Goal: Information Seeking & Learning: Check status

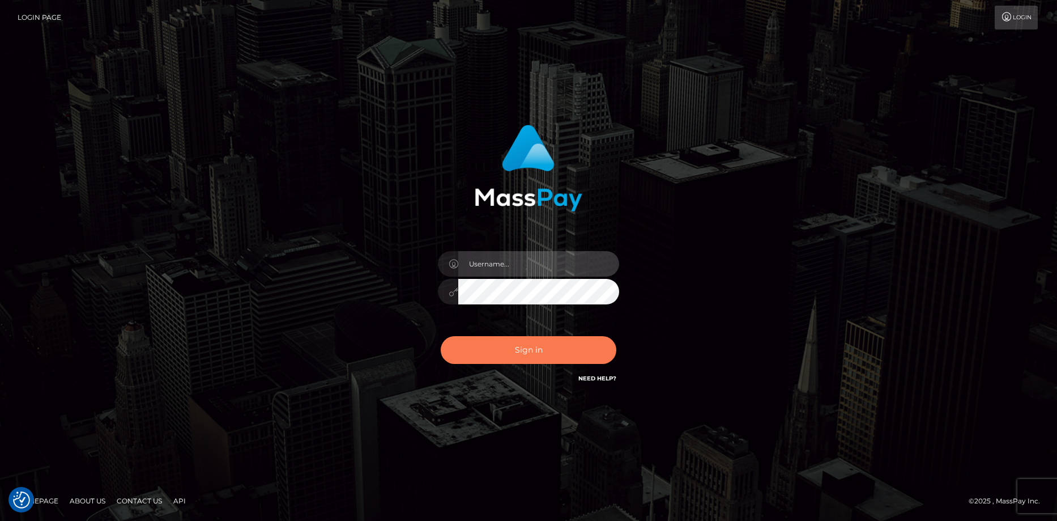
type input "Eduard Gavrilescu"
click at [528, 347] on button "Sign in" at bounding box center [529, 350] width 176 height 28
type input "[PERSON_NAME]"
drag, startPoint x: 0, startPoint y: 0, endPoint x: 528, endPoint y: 347, distance: 632.0
click at [528, 347] on button "Sign in" at bounding box center [529, 350] width 176 height 28
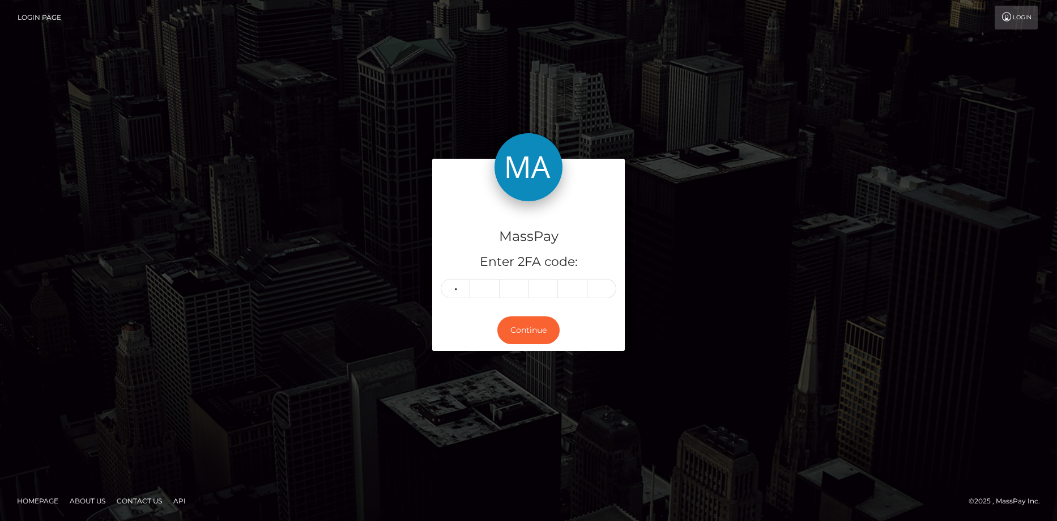
type input "1"
type input "7"
type input "1"
type input "0"
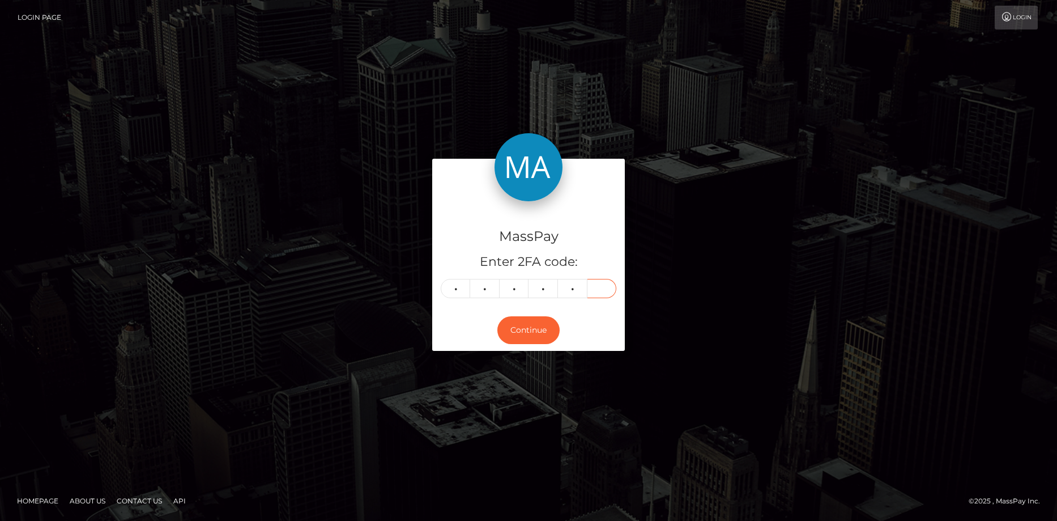
type input "1"
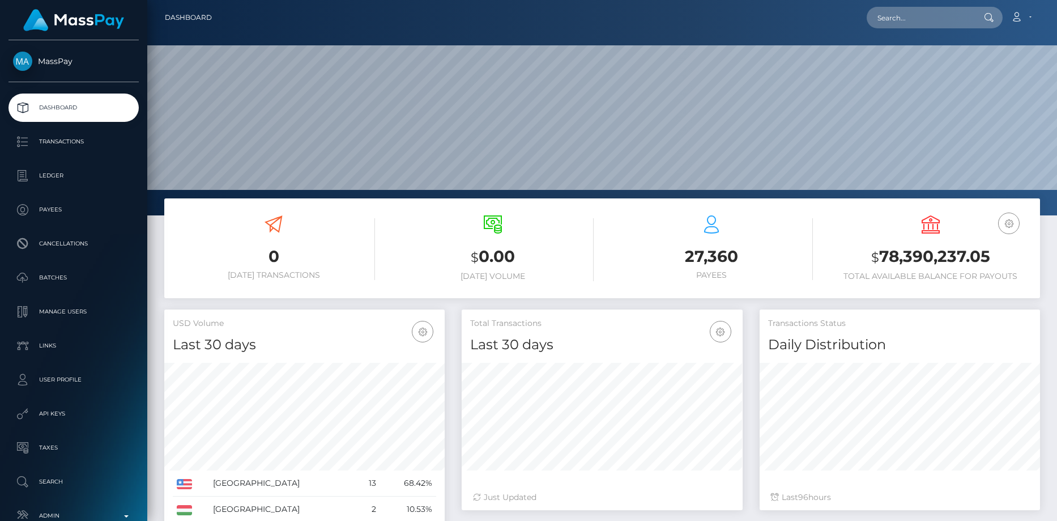
scroll to position [201, 281]
click at [898, 27] on input "text" at bounding box center [920, 18] width 106 height 22
paste input "PY62027235"
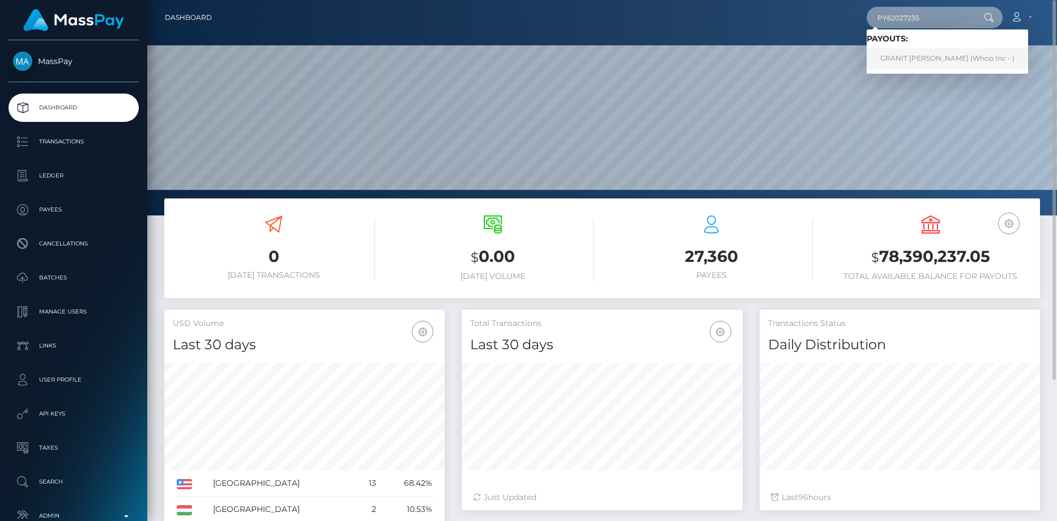
type input "PY62027235"
click at [902, 57] on link "GRANIT SPAHIU (Whop Inc - )" at bounding box center [947, 58] width 161 height 21
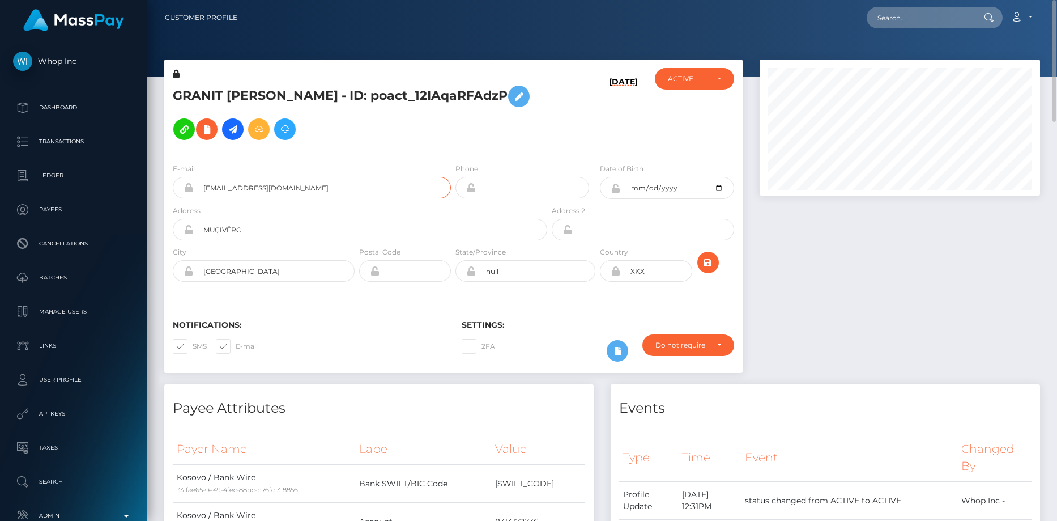
click at [274, 189] on input "[EMAIL_ADDRESS][DOMAIN_NAME]" at bounding box center [322, 188] width 258 height 22
click at [274, 189] on input "howdoibuythis@gmail.com" at bounding box center [322, 188] width 258 height 22
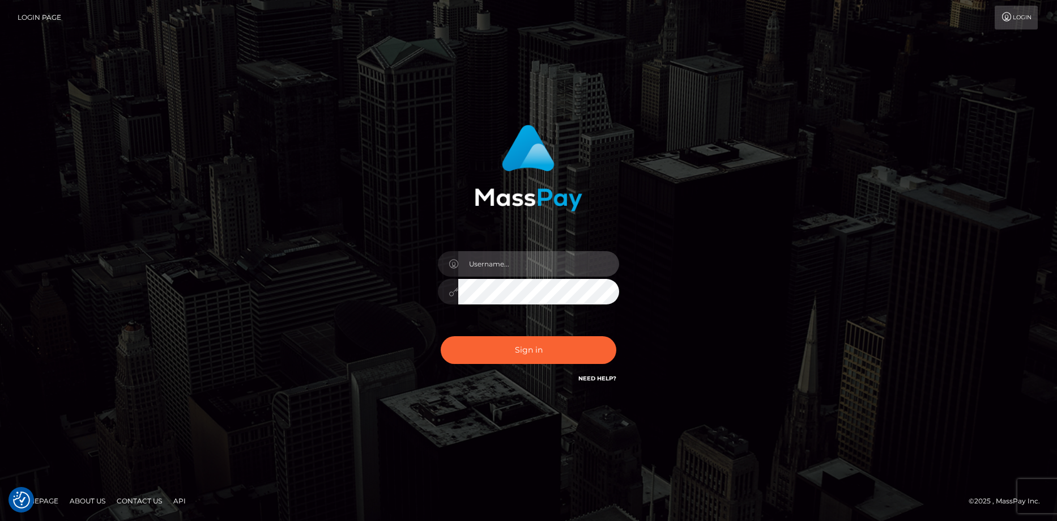
type input "[PERSON_NAME]"
click at [522, 364] on div "Sign in Need Help?" at bounding box center [528, 354] width 198 height 50
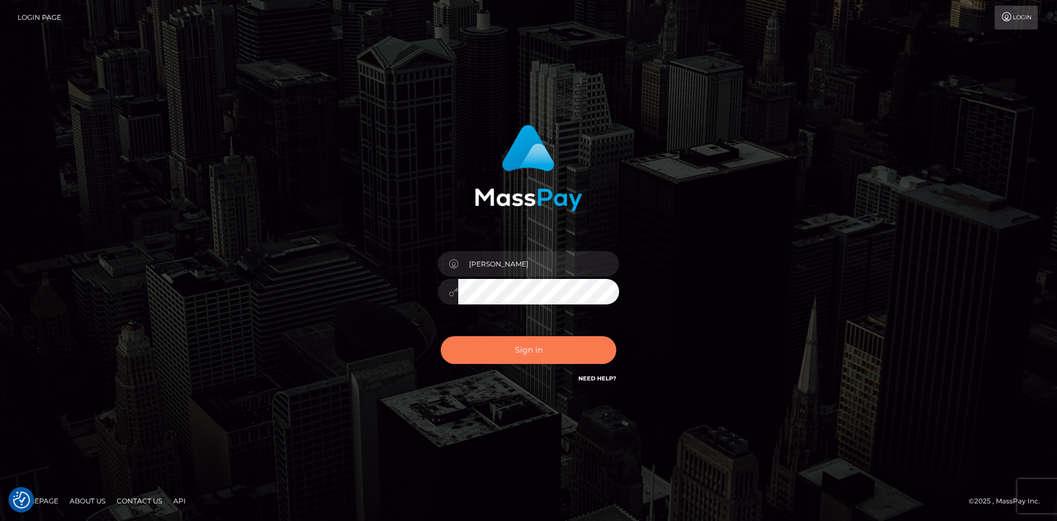
click at [522, 351] on button "Sign in" at bounding box center [529, 350] width 176 height 28
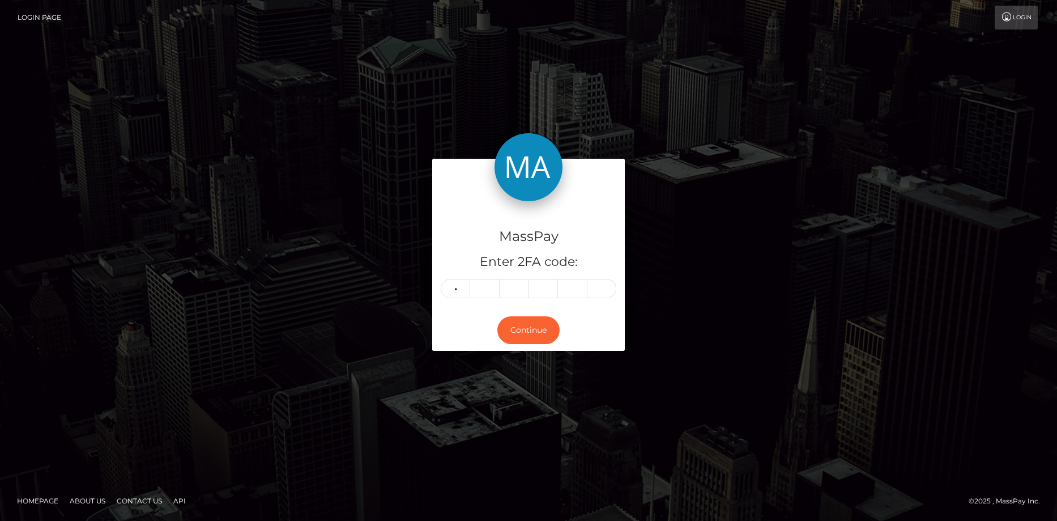
type input "9"
type input "8"
type input "2"
type input "1"
type input "2"
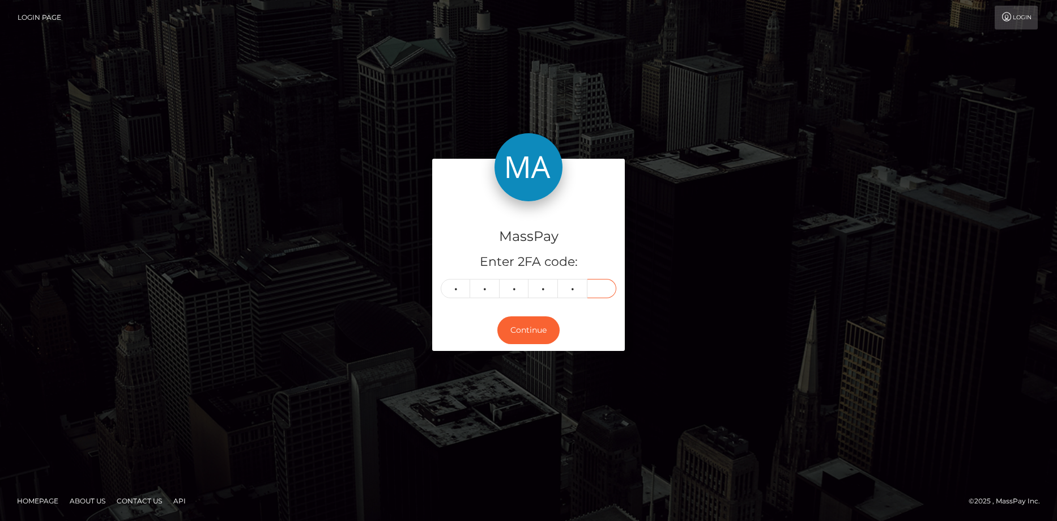
type input "4"
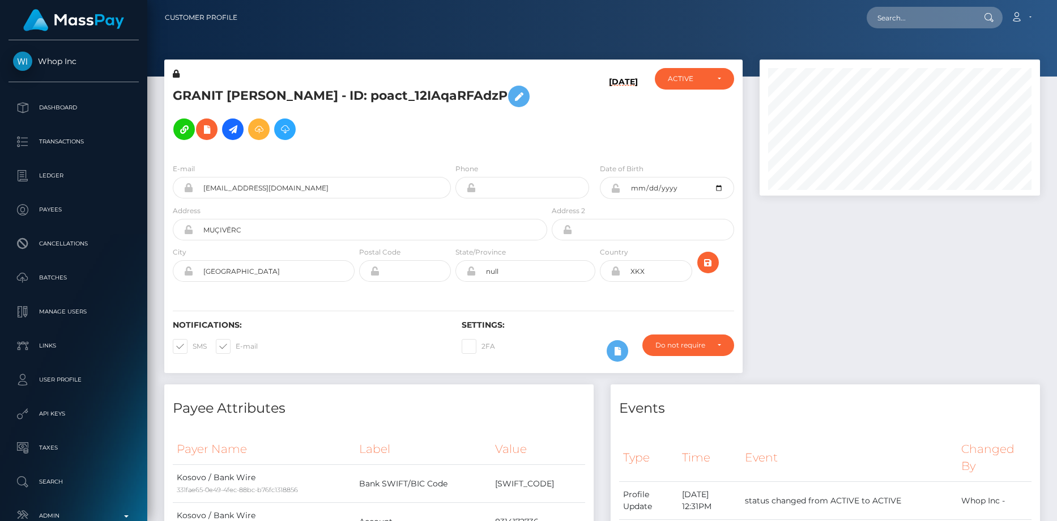
scroll to position [136, 281]
click at [886, 16] on input "text" at bounding box center [920, 18] width 106 height 22
paste input "f7f1fc06-7b9b-11f0-8023-0266f44cc279"
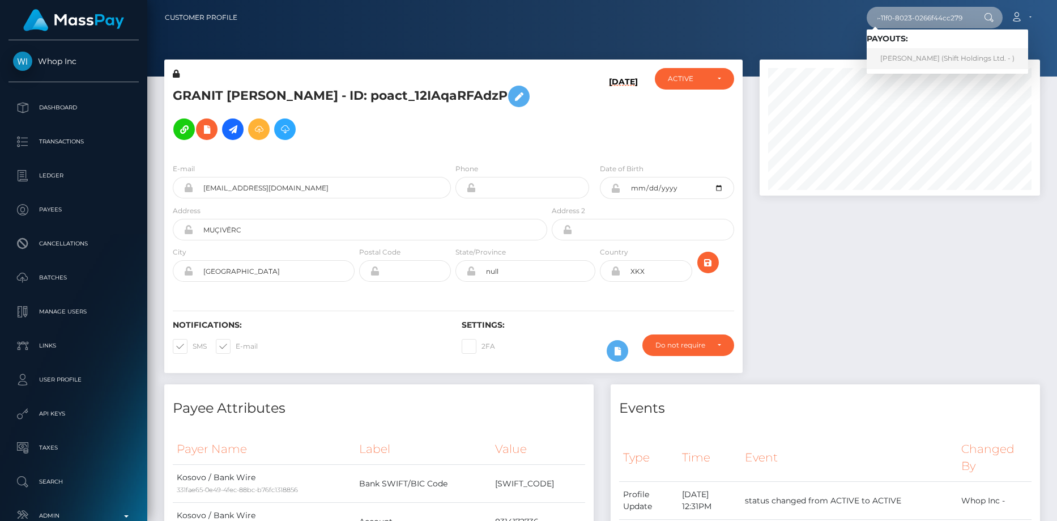
type input "f7f1fc06-7b9b-11f0-8023-0266f44cc279"
click at [901, 60] on link "[PERSON_NAME] (Shift Holdings Ltd. - )" at bounding box center [947, 58] width 161 height 21
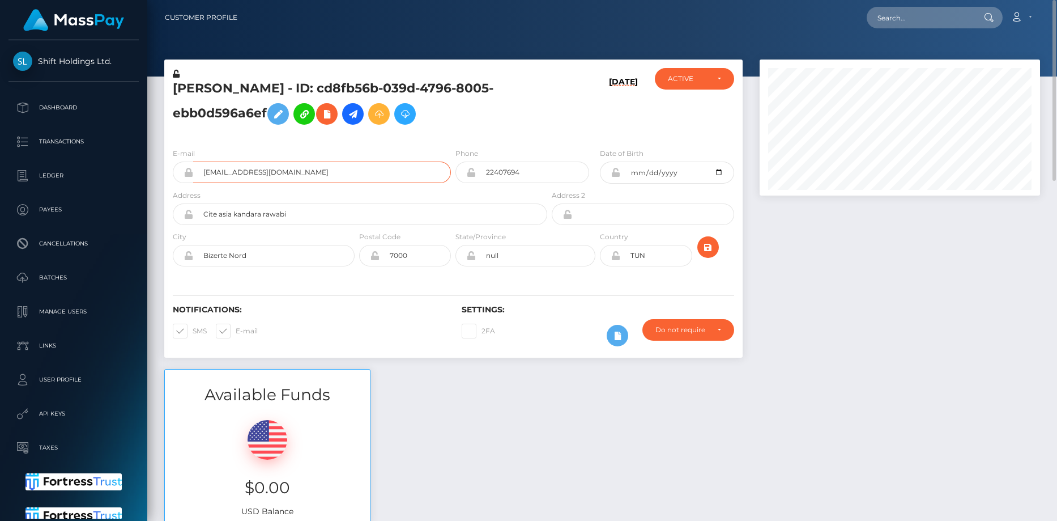
click at [241, 174] on input "ophinsks@gmail.com" at bounding box center [322, 172] width 258 height 22
click at [207, 95] on h5 "Mohamed Ben Hassine - ID: cd8fb56b-039d-4796-8005-ebb0d596a6ef" at bounding box center [357, 105] width 368 height 50
click at [207, 86] on h5 "Mohamed Ben Hassine - ID: cd8fb56b-039d-4796-8005-ebb0d596a6ef" at bounding box center [357, 105] width 368 height 50
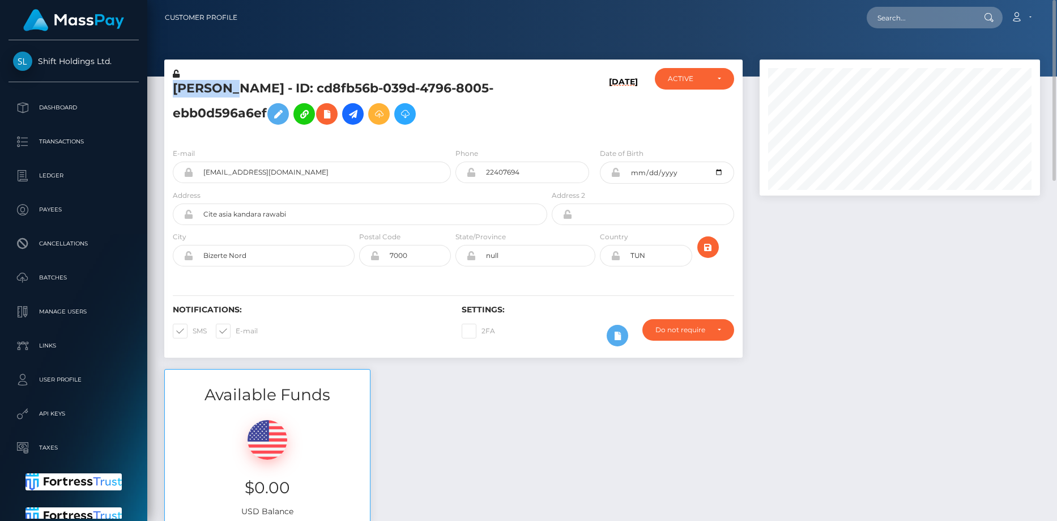
click at [207, 86] on h5 "Mohamed Ben Hassine - ID: cd8fb56b-039d-4796-8005-ebb0d596a6ef" at bounding box center [357, 105] width 368 height 50
copy h5 "Mohamed Ben Hassine - ID: cd8fb56b-039d-4796-8005-ebb0d596a6ef"
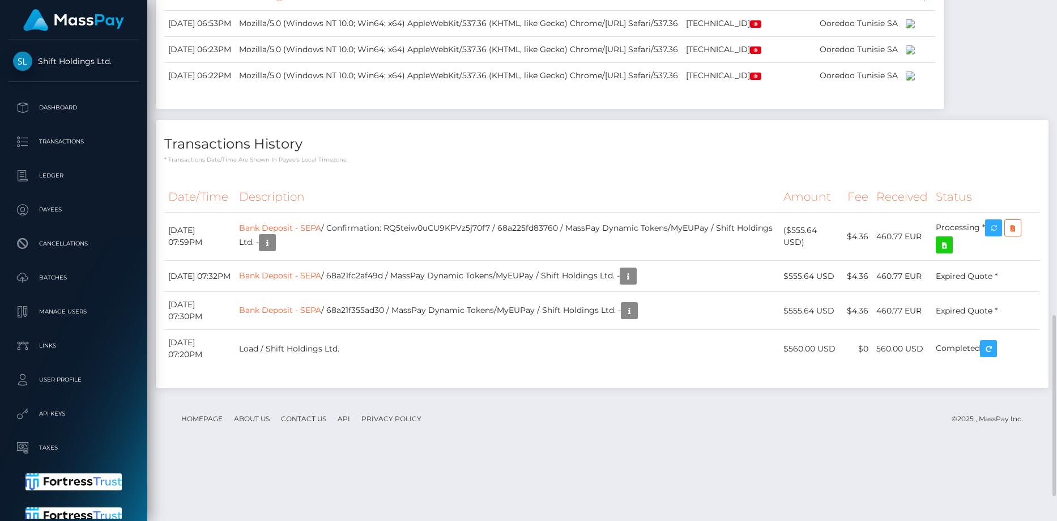
scroll to position [978, 0]
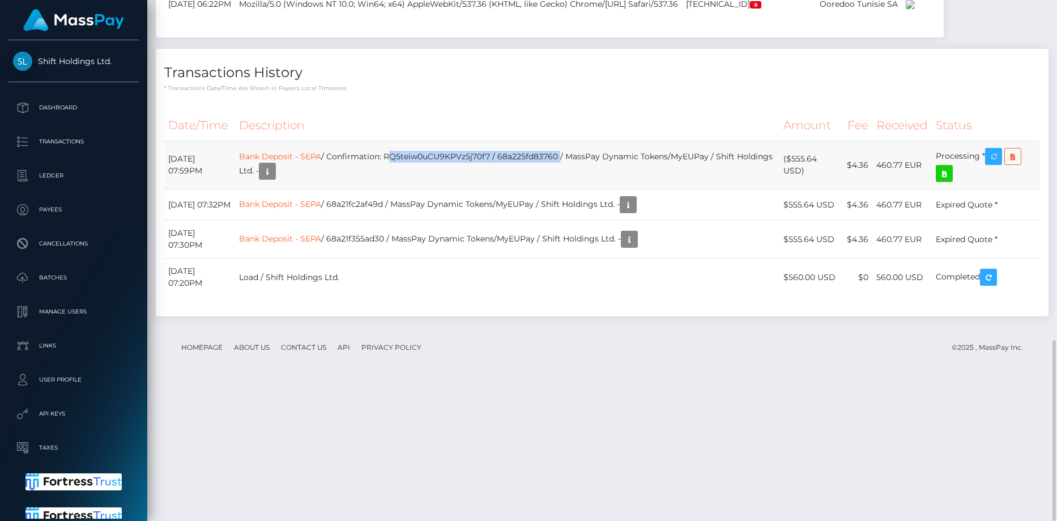
drag, startPoint x: 415, startPoint y: 288, endPoint x: 584, endPoint y: 285, distance: 168.8
click at [584, 189] on td "Bank Deposit - SEPA / Confirmation: RQ5teiw0uCU9KPVz5j70f7 / 68a225fd83760 / Ma…" at bounding box center [507, 165] width 544 height 48
copy td "RQ5teiw0uCU9KPVz5j70f7 / 68a225fd83760"
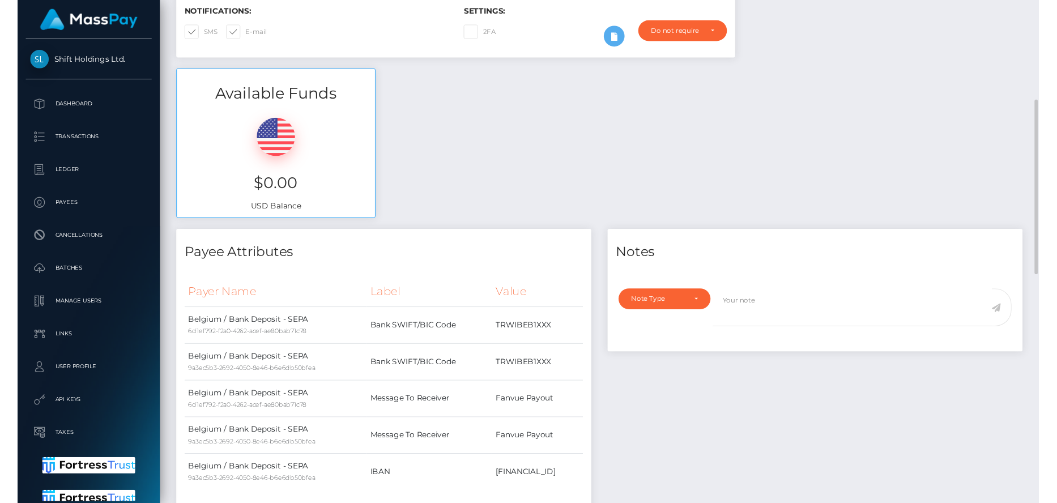
scroll to position [0, 0]
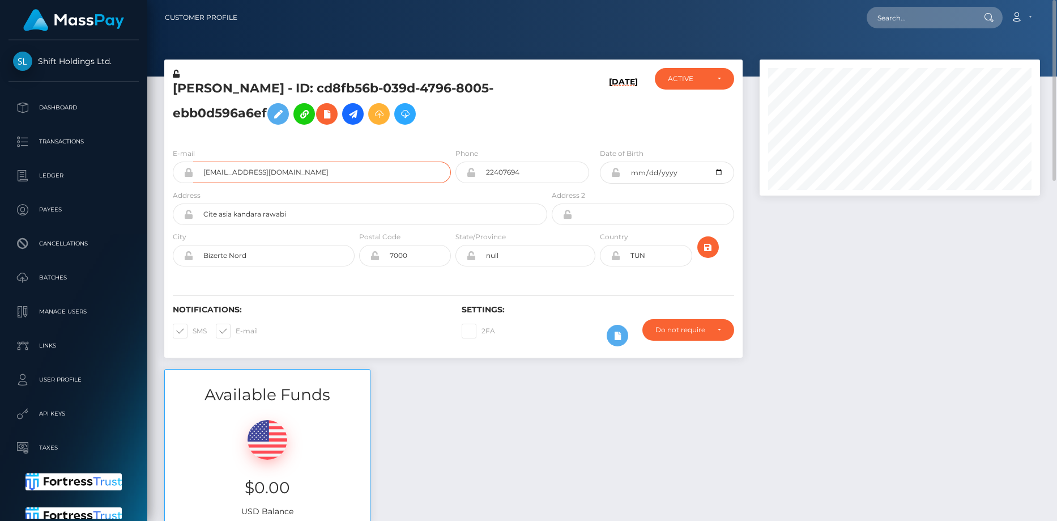
click at [214, 172] on input "[EMAIL_ADDRESS][DOMAIN_NAME]" at bounding box center [322, 172] width 258 height 22
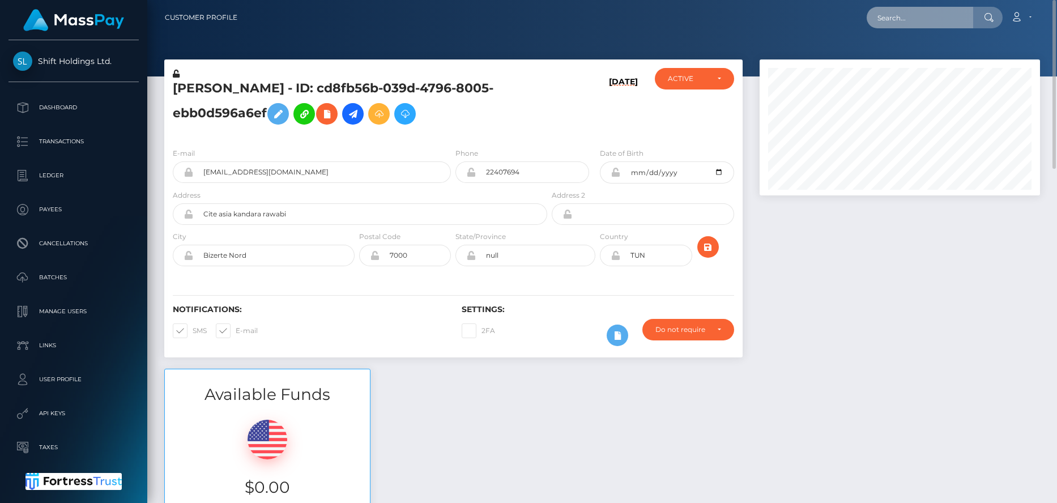
click at [906, 25] on input "text" at bounding box center [920, 18] width 106 height 22
paste input "afc4ac99-7bc7-11f0-8023-0266f44cc279"
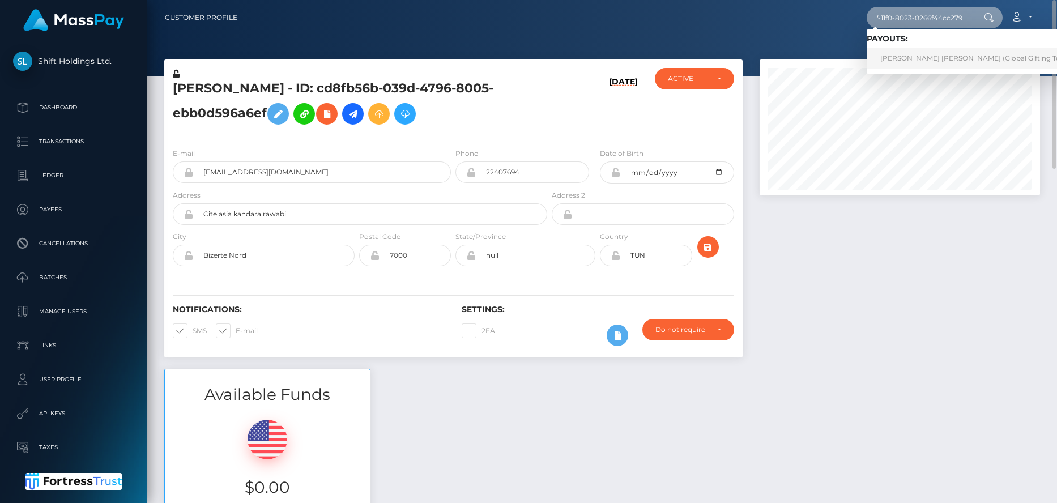
type input "afc4ac99-7bc7-11f0-8023-0266f44cc279"
click at [891, 54] on link "VALERI DIMITROV STOYANOV (Global Gifting Technologies Inc - Throne)" at bounding box center [1011, 58] width 289 height 21
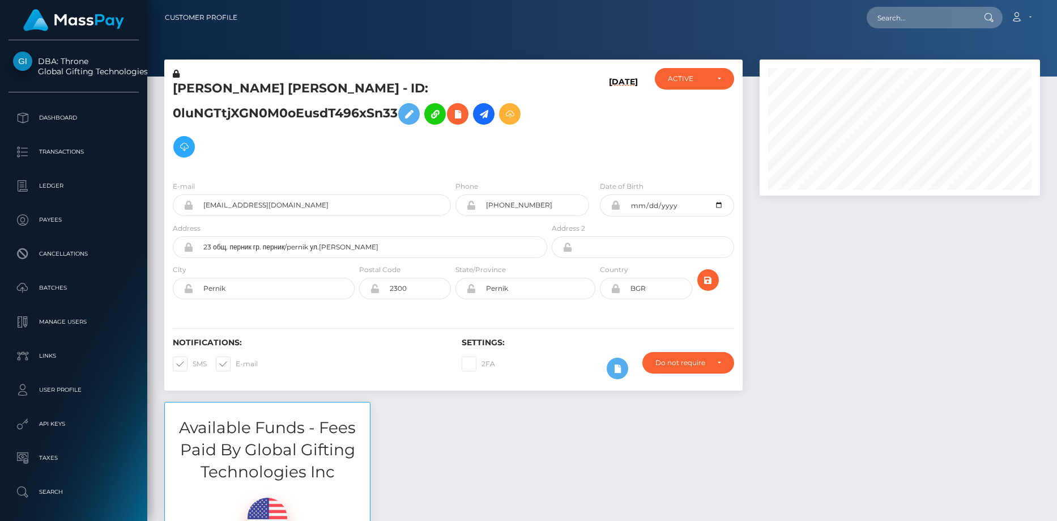
scroll to position [136, 281]
click at [268, 99] on h5 "VALERI DIMITROV STOYANOV - ID: 0luNGTtjXGN0M0oEusdT496xSn33" at bounding box center [357, 121] width 368 height 83
click at [265, 84] on h5 "VALERI DIMITROV STOYANOV - ID: 0luNGTtjXGN0M0oEusdT496xSn33" at bounding box center [357, 121] width 368 height 83
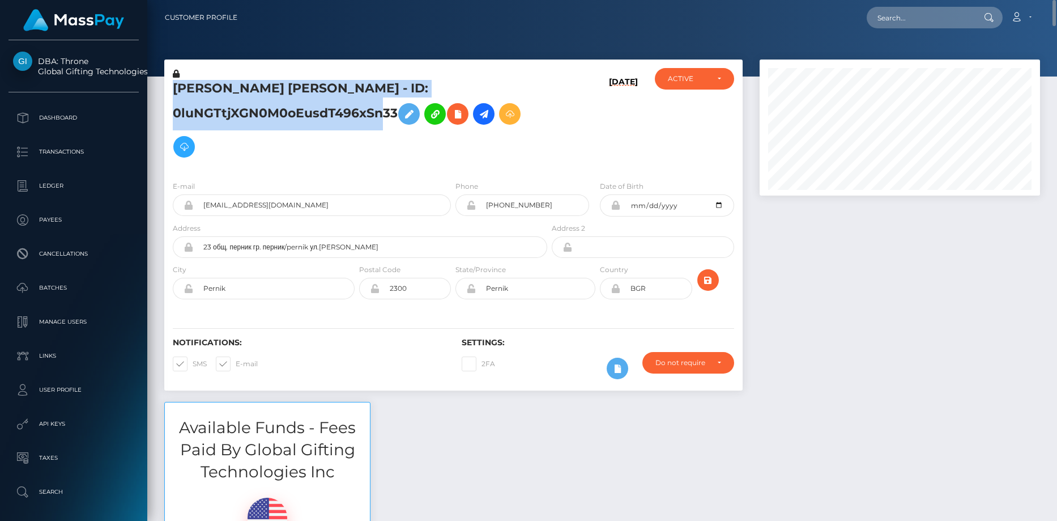
click at [265, 84] on h5 "VALERI DIMITROV STOYANOV - ID: 0luNGTtjXGN0M0oEusdT496xSn33" at bounding box center [357, 121] width 368 height 83
copy h5 "VALERI DIMITROV STOYANOV - ID: 0luNGTtjXGN0M0oEusdT496xSn33"
click at [256, 209] on input "lolchezy@gmail.com" at bounding box center [322, 205] width 258 height 22
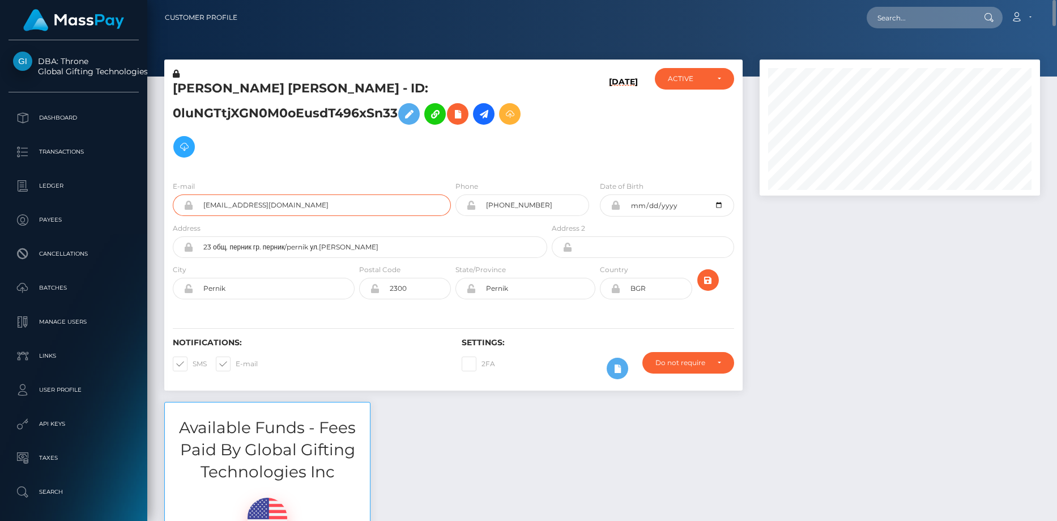
click at [256, 209] on input "lolchezy@gmail.com" at bounding box center [322, 205] width 258 height 22
click at [256, 208] on input "lolchezy@gmail.com" at bounding box center [322, 205] width 258 height 22
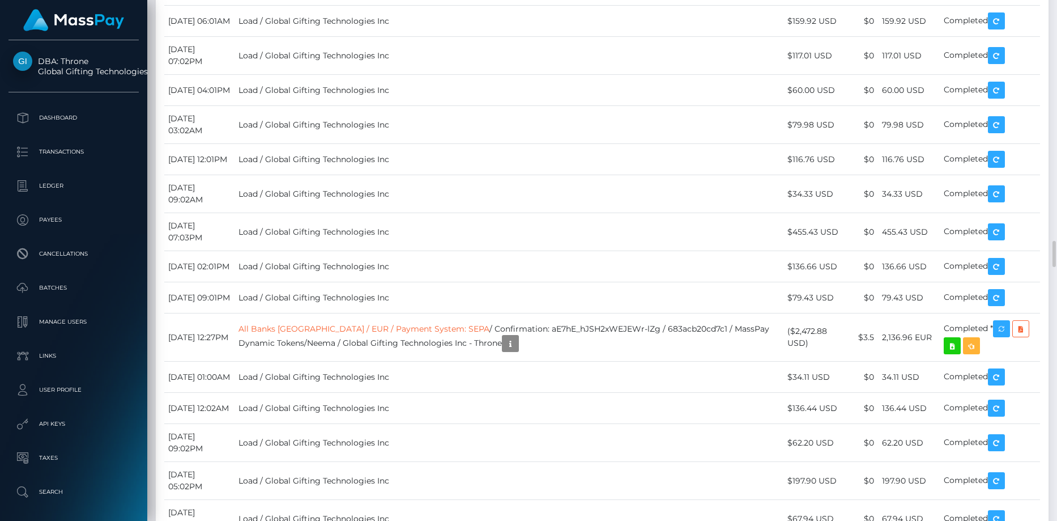
drag, startPoint x: 399, startPoint y: 226, endPoint x: 566, endPoint y: 223, distance: 167.1
copy td "RQsVrIeg6O5o98e4ri4c3c / 68a26f5680fbd"
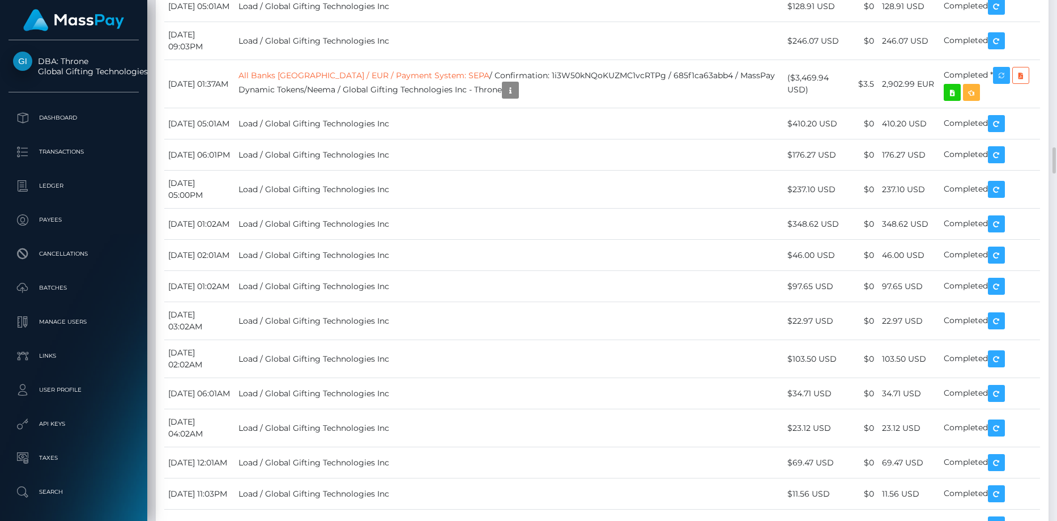
scroll to position [3908, 0]
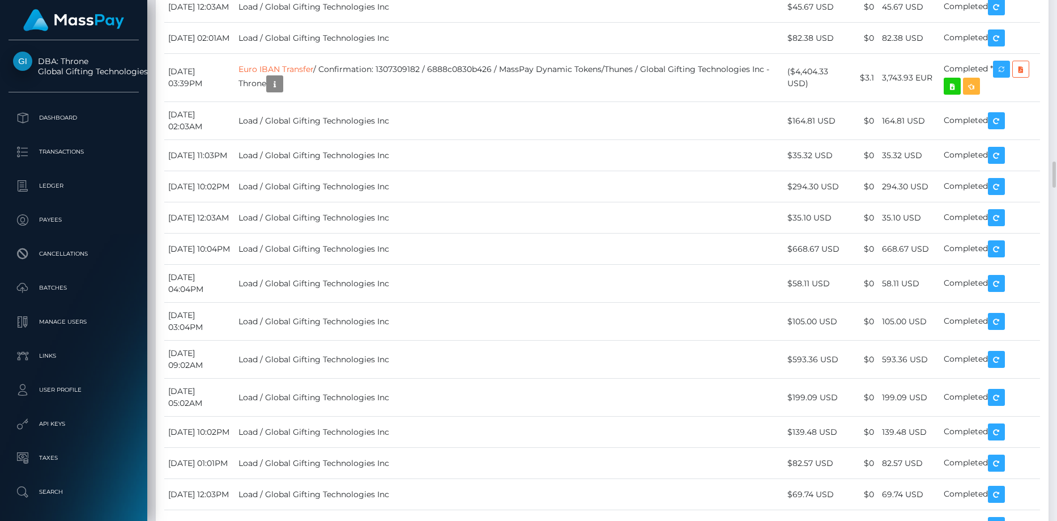
scroll to position [2945, 0]
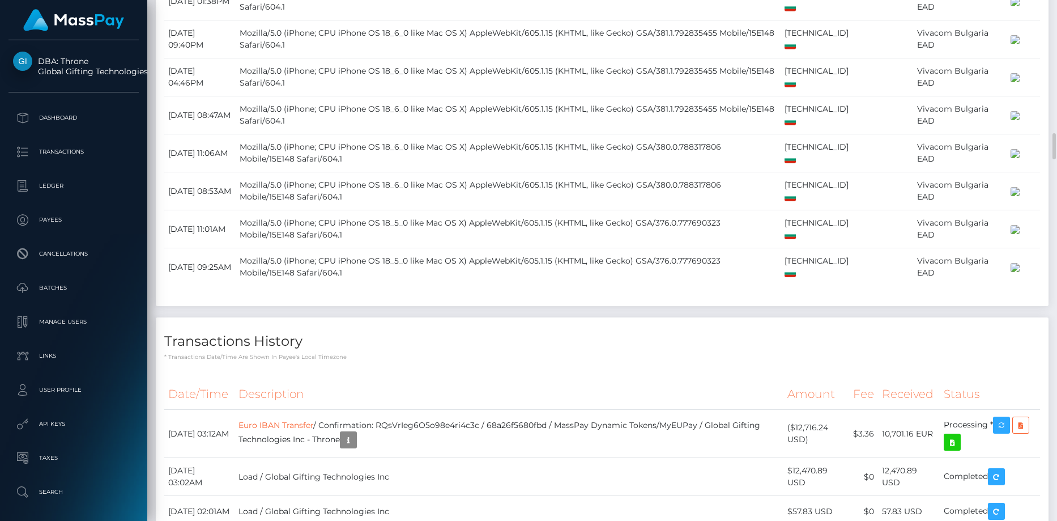
scroll to position [2379, 0]
